Goal: Information Seeking & Learning: Learn about a topic

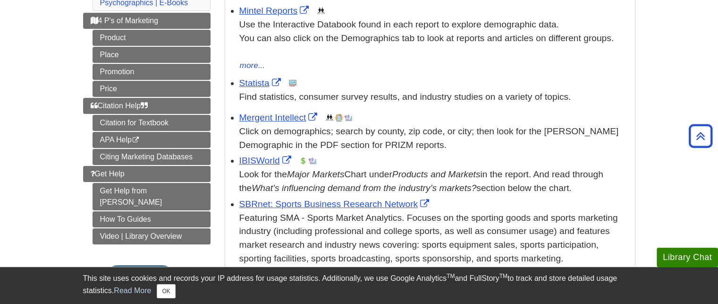
scroll to position [200, 0]
click at [123, 211] on link "How To Guides" at bounding box center [152, 219] width 118 height 16
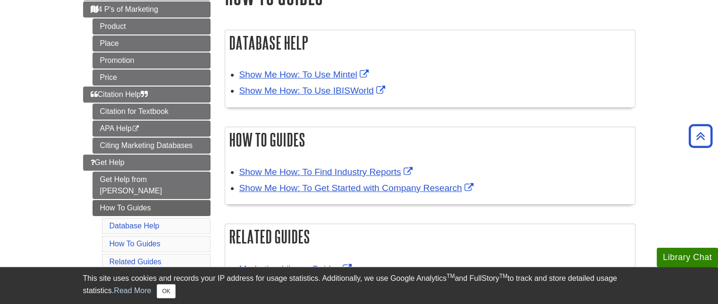
scroll to position [136, 0]
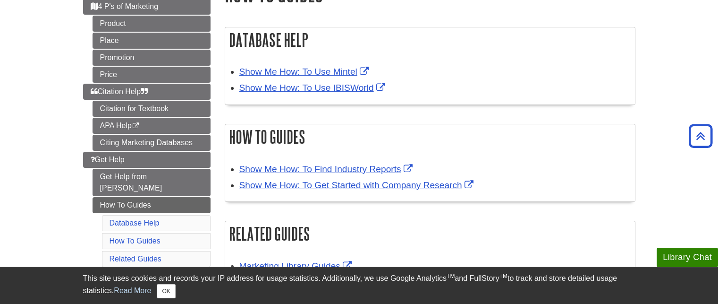
click at [419, 162] on div "Show Me How: To Find Industry Reports" at bounding box center [434, 169] width 391 height 14
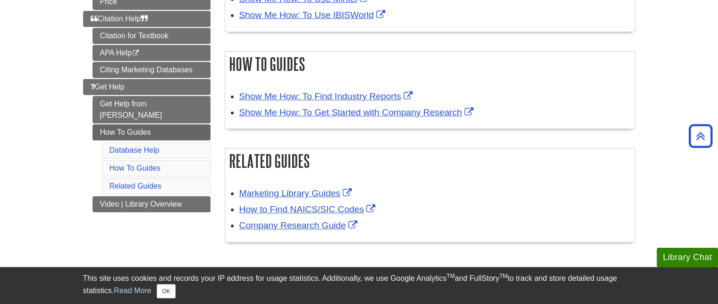
scroll to position [209, 0]
drag, startPoint x: 419, startPoint y: 162, endPoint x: 136, endPoint y: 239, distance: 293.2
click at [136, 239] on div "Menu Target Market 4 P's of Marketing Product Place Promotion Price Citation He…" at bounding box center [359, 79] width 567 height 364
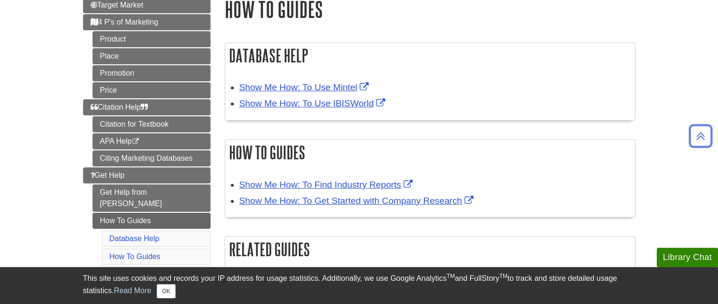
scroll to position [120, 0]
click at [343, 88] on link "Show Me How: To Use Mintel" at bounding box center [305, 88] width 132 height 10
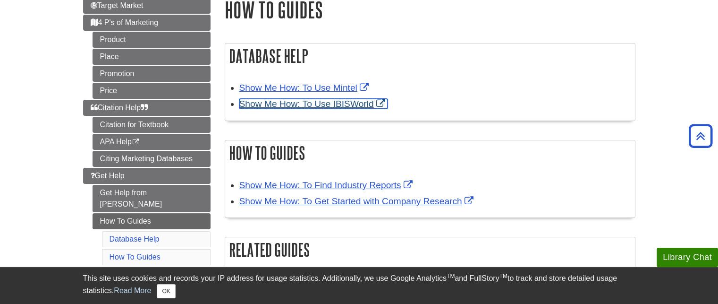
click at [312, 104] on link "Show Me How: To Use IBISWorld" at bounding box center [313, 104] width 148 height 10
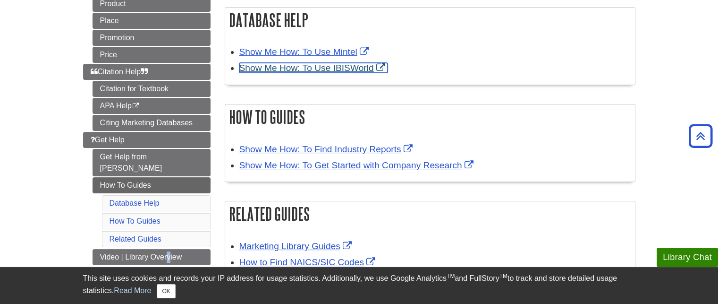
scroll to position [156, 0]
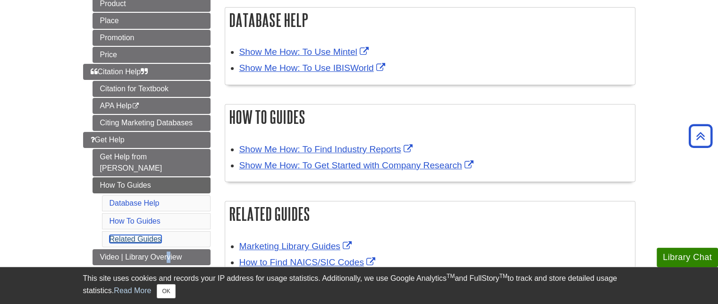
click at [155, 235] on link "Related Guides" at bounding box center [136, 239] width 52 height 8
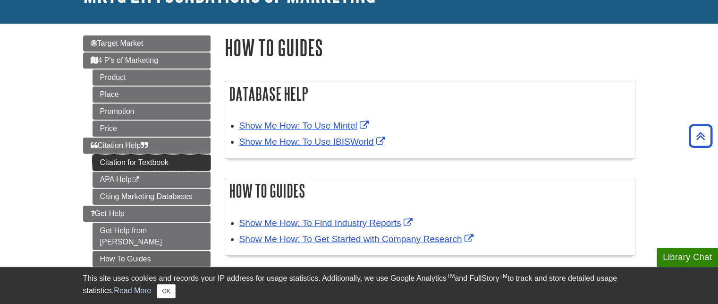
scroll to position [78, 0]
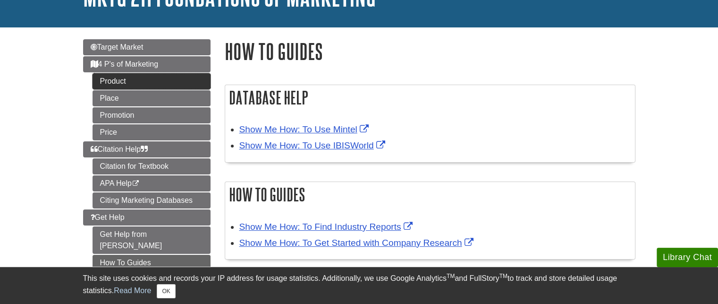
click at [179, 76] on link "Product" at bounding box center [152, 81] width 118 height 16
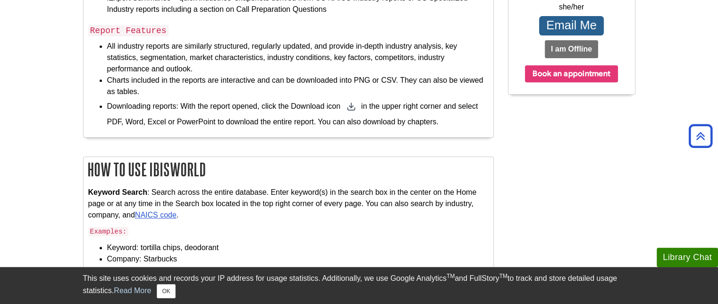
scroll to position [414, 0]
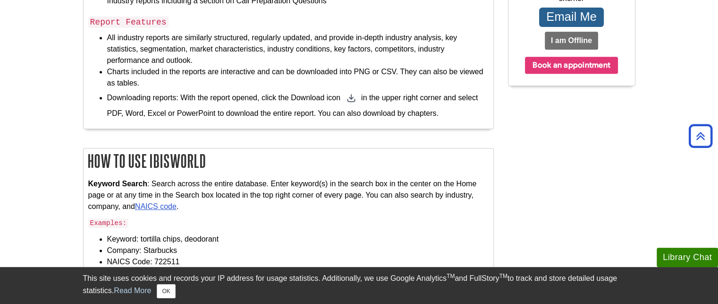
click at [312, 104] on li "Downloading reports: With the report opened, click the Download icon in the upp…" at bounding box center [298, 104] width 382 height 30
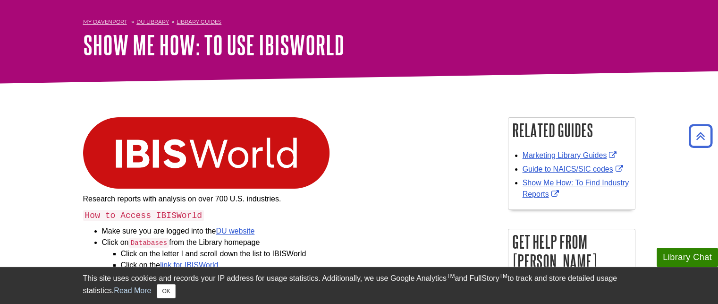
scroll to position [0, 0]
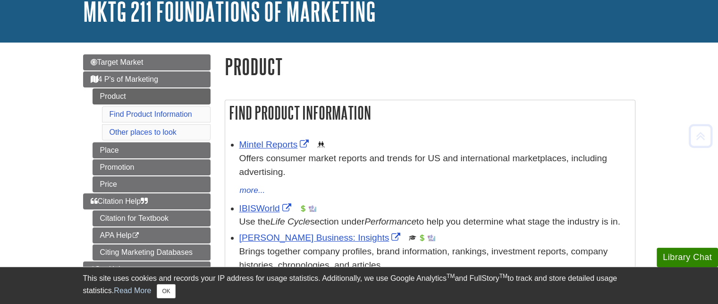
scroll to position [64, 0]
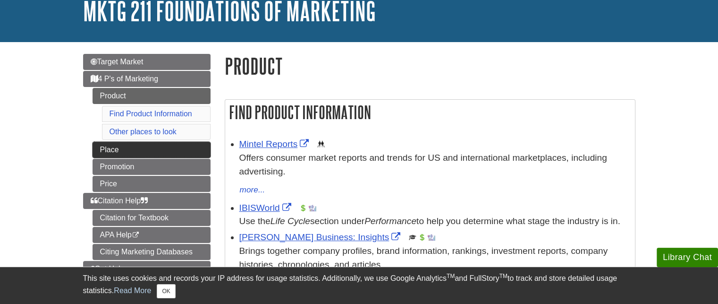
click at [165, 145] on link "Place" at bounding box center [152, 150] width 118 height 16
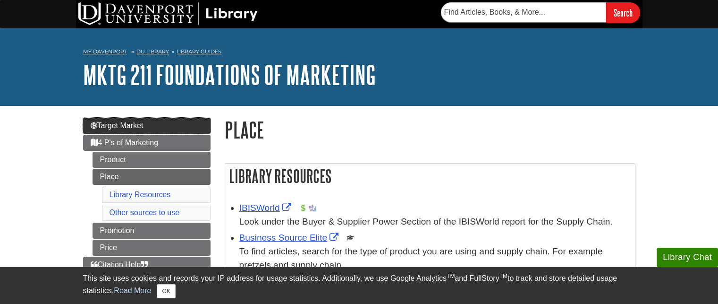
click at [180, 126] on link "Target Market" at bounding box center [146, 126] width 127 height 16
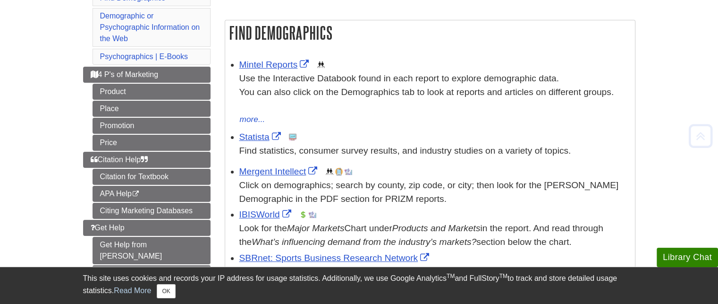
scroll to position [147, 0]
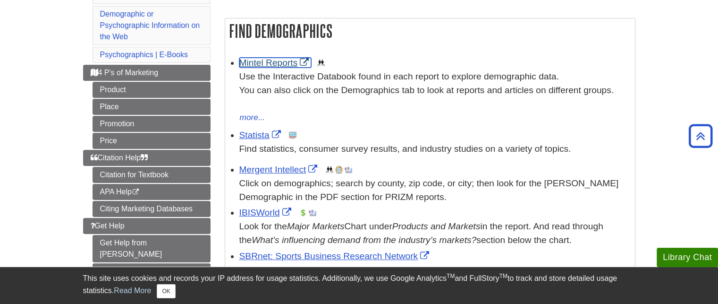
click at [257, 62] on link "Mintel Reports" at bounding box center [275, 63] width 72 height 10
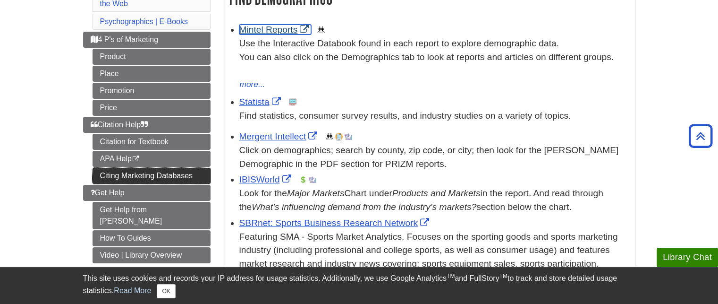
scroll to position [183, 0]
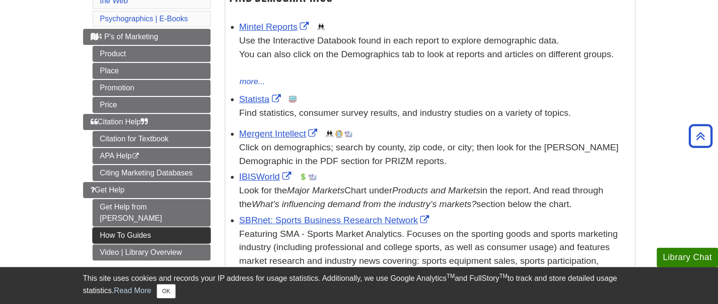
click at [128, 227] on link "How To Guides" at bounding box center [152, 235] width 118 height 16
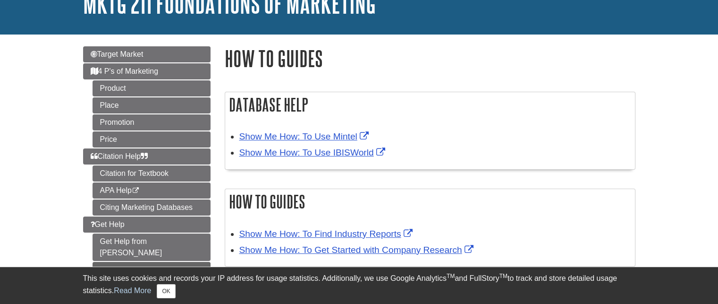
scroll to position [72, 0]
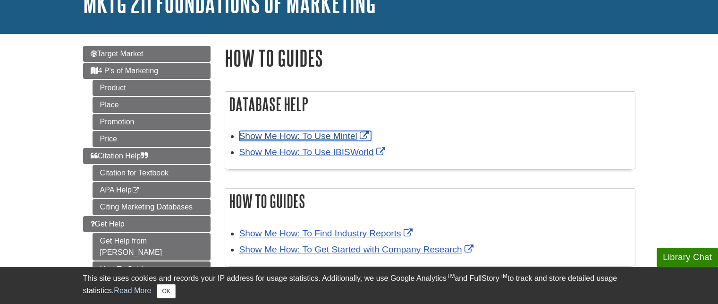
click at [325, 136] on link "Show Me How: To Use Mintel" at bounding box center [305, 136] width 132 height 10
